Goal: Navigation & Orientation: Find specific page/section

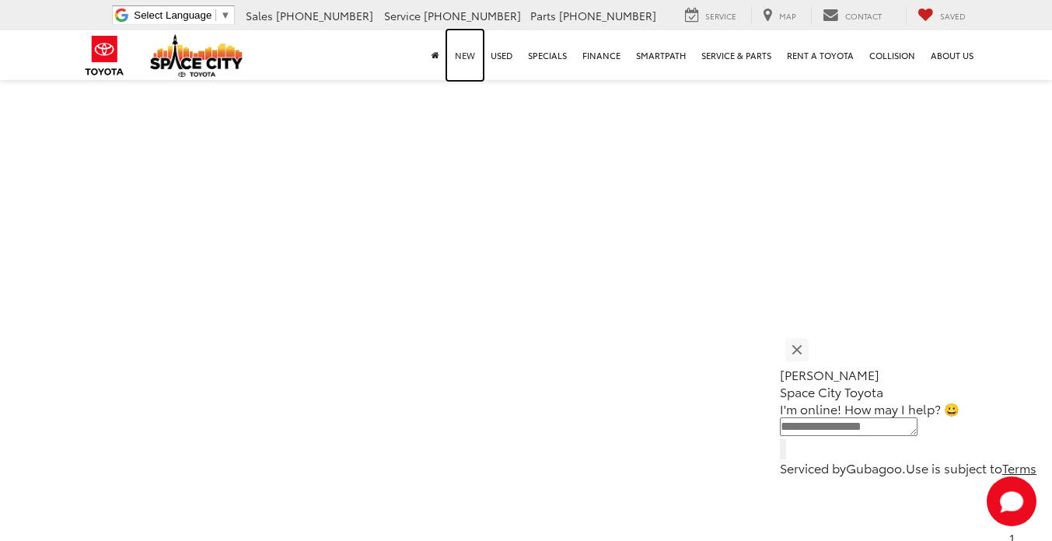
click at [471, 61] on link "New" at bounding box center [465, 55] width 36 height 50
click at [488, 48] on link "Used" at bounding box center [501, 55] width 37 height 50
click at [473, 53] on link "New" at bounding box center [465, 55] width 36 height 50
click at [461, 44] on link "New" at bounding box center [465, 55] width 36 height 50
click at [470, 38] on link "New" at bounding box center [465, 55] width 36 height 50
